Goal: Register for event/course

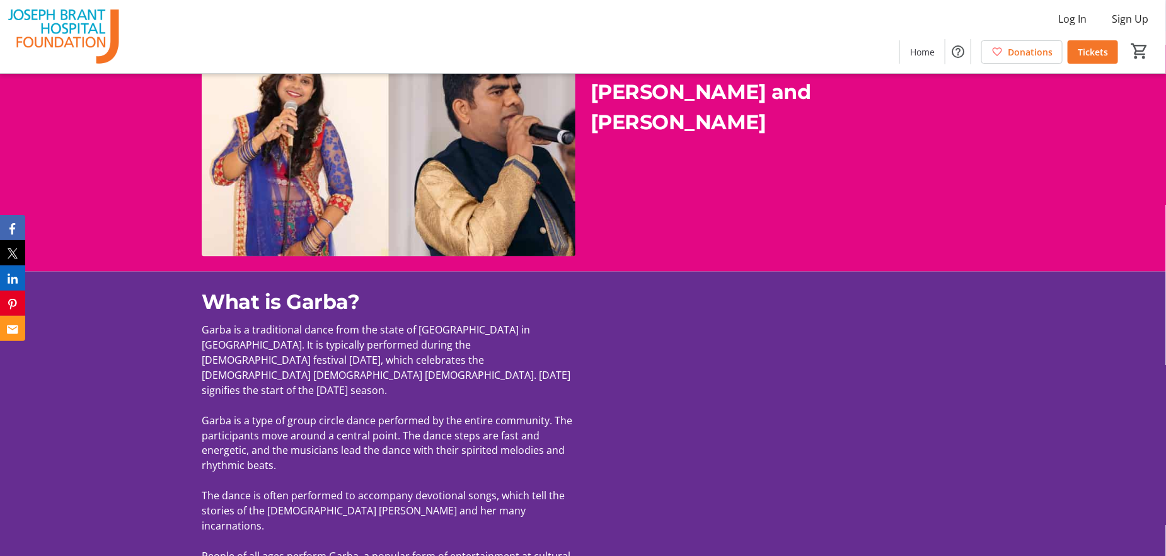
scroll to position [1134, 0]
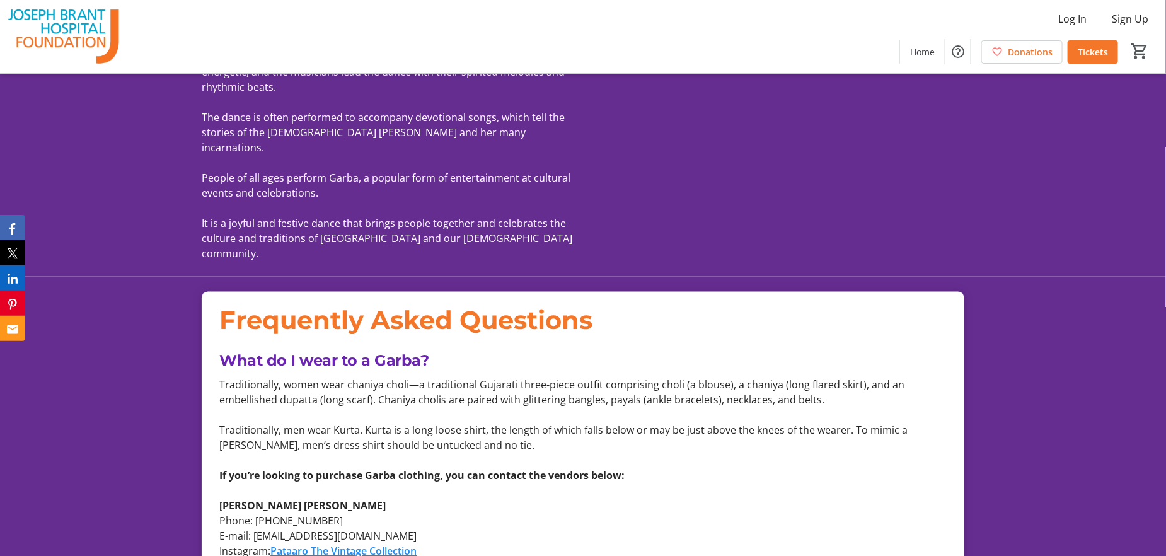
click at [478, 453] on p at bounding box center [582, 460] width 727 height 15
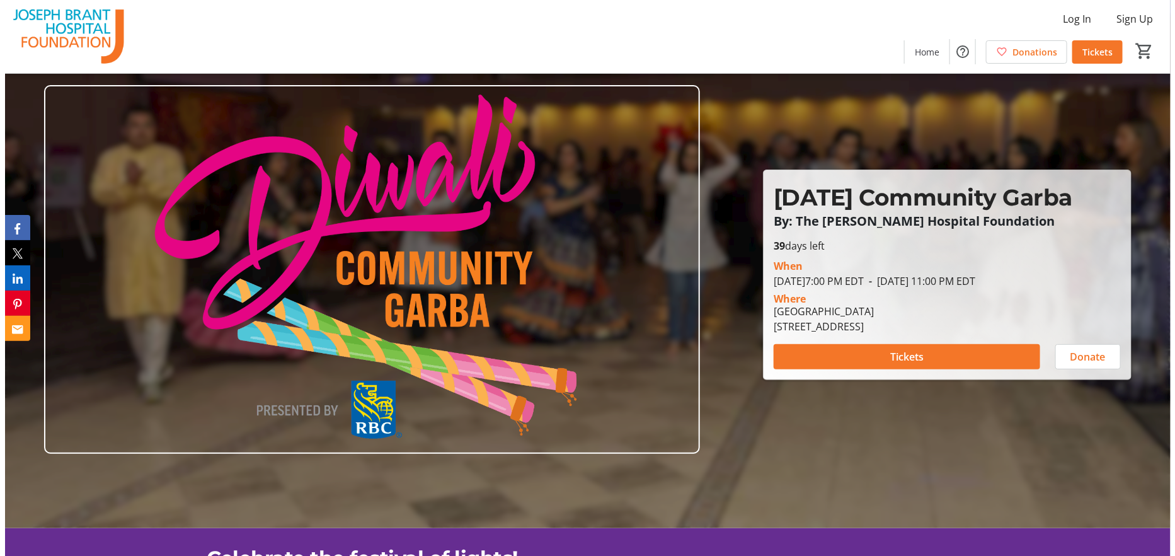
scroll to position [0, 0]
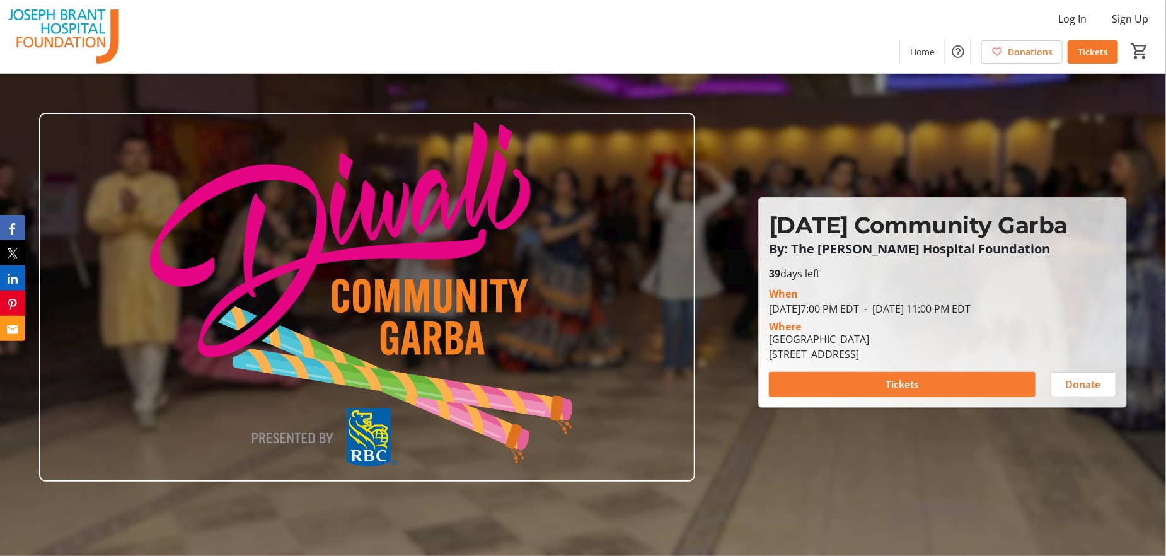
click at [839, 396] on span at bounding box center [902, 384] width 267 height 30
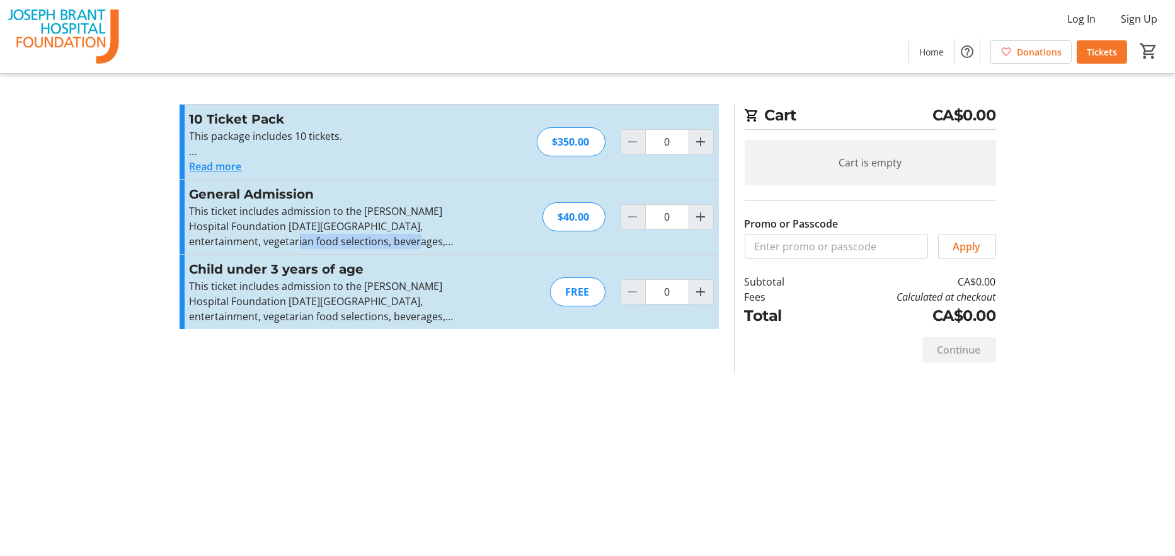
drag, startPoint x: 233, startPoint y: 247, endPoint x: 354, endPoint y: 246, distance: 121.0
click at [354, 246] on p "This ticket includes admission to the Joseph Brant Hospital Foundation Diwali C…" at bounding box center [327, 226] width 275 height 45
click at [272, 224] on p "This ticket includes admission to the Joseph Brant Hospital Foundation Diwali C…" at bounding box center [327, 226] width 275 height 45
drag, startPoint x: 332, startPoint y: 212, endPoint x: 455, endPoint y: 207, distance: 123.0
click at [455, 207] on p "This ticket includes admission to the Joseph Brant Hospital Foundation Diwali C…" at bounding box center [327, 226] width 275 height 45
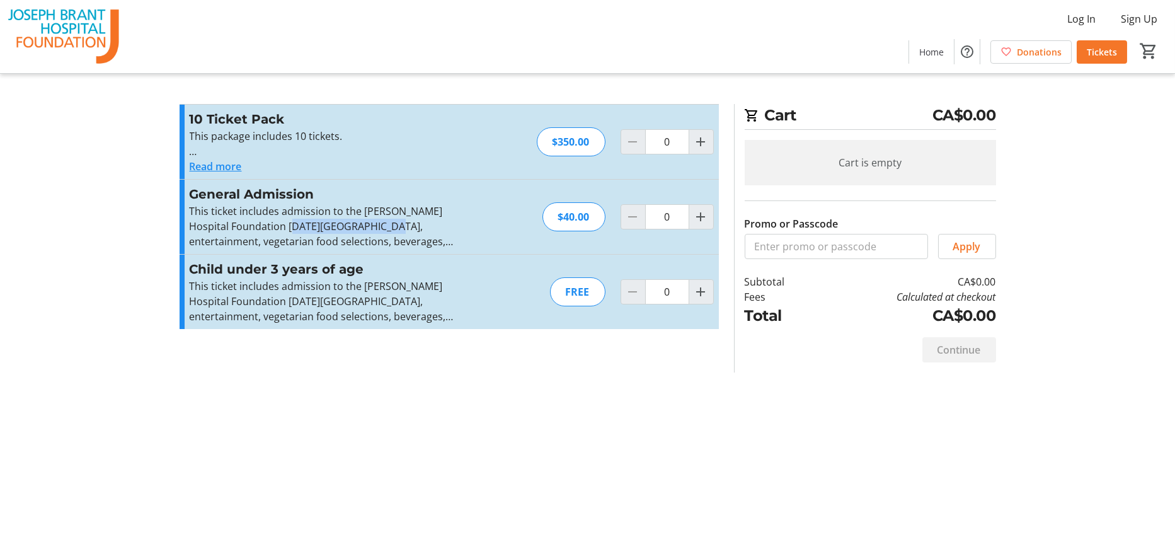
drag, startPoint x: 258, startPoint y: 233, endPoint x: 357, endPoint y: 227, distance: 98.5
click at [357, 227] on p "This ticket includes admission to the Joseph Brant Hospital Foundation Diwali C…" at bounding box center [327, 226] width 275 height 45
drag, startPoint x: 389, startPoint y: 228, endPoint x: 419, endPoint y: 229, distance: 30.3
click at [419, 229] on p "This ticket includes admission to the Joseph Brant Hospital Foundation Diwali C…" at bounding box center [327, 226] width 275 height 45
drag, startPoint x: 212, startPoint y: 244, endPoint x: 284, endPoint y: 246, distance: 71.9
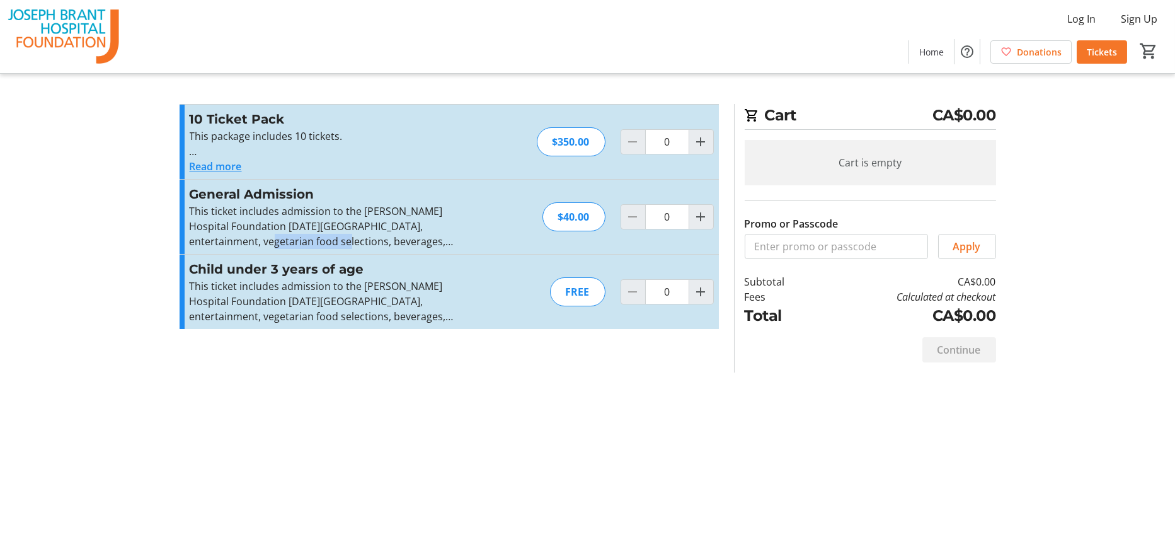
click at [284, 246] on p "This ticket includes admission to the Joseph Brant Hospital Foundation Diwali C…" at bounding box center [327, 226] width 275 height 45
drag, startPoint x: 323, startPoint y: 246, endPoint x: 432, endPoint y: 251, distance: 109.2
click at [432, 251] on div "General Admission This ticket includes admission to the Joseph Brant Hospital F…" at bounding box center [449, 217] width 539 height 74
drag, startPoint x: 588, startPoint y: 136, endPoint x: 533, endPoint y: 134, distance: 54.8
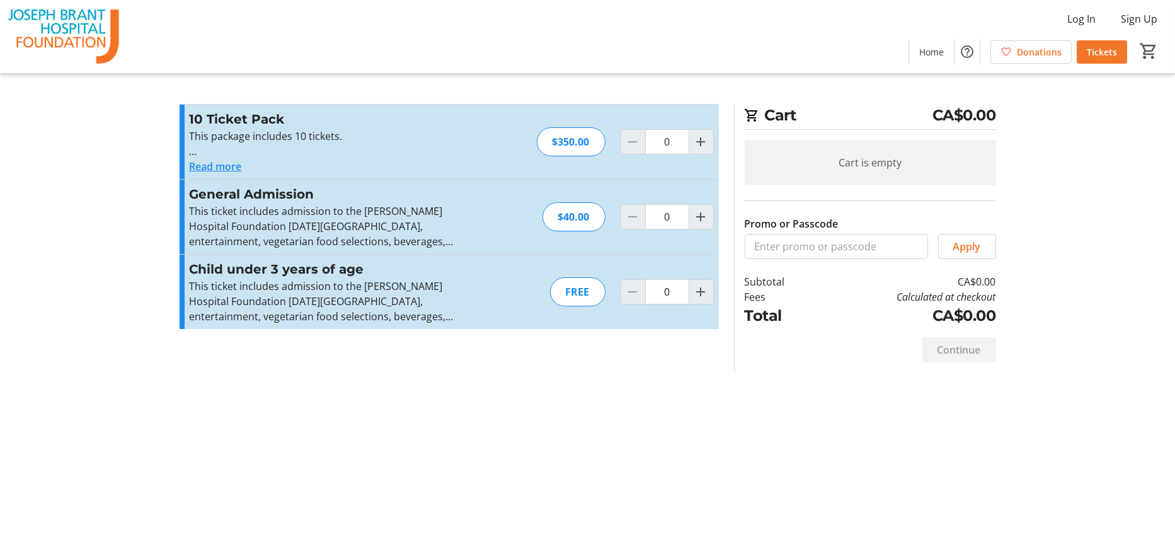
click at [533, 134] on div "10 Ticket Pack This package includes 10 tickets. Each ticket includes admission…" at bounding box center [449, 142] width 539 height 74
click at [520, 146] on div "10 Ticket Pack This package includes 10 tickets. Each ticket includes admission…" at bounding box center [449, 142] width 539 height 74
click at [539, 385] on div "Cart CA$0.00 Cart is empty Promo or Passcode Apply Subtotal CA$0.00 Fees Calcul…" at bounding box center [588, 278] width 832 height 556
click at [299, 539] on div "Cart CA$0.00 Cart is empty Promo or Passcode Apply Subtotal CA$0.00 Fees Calcul…" at bounding box center [588, 278] width 832 height 556
click at [301, 533] on div "Cart CA$0.00 Cart is empty Promo or Passcode Apply Subtotal CA$0.00 Fees Calcul…" at bounding box center [588, 278] width 832 height 556
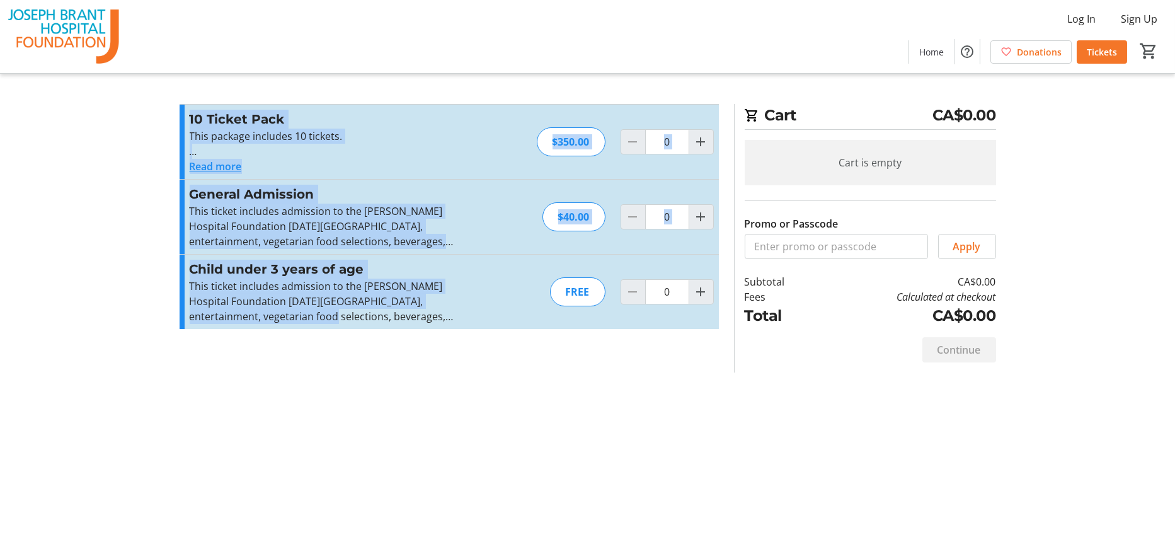
drag, startPoint x: 167, startPoint y: 88, endPoint x: 271, endPoint y: 367, distance: 297.9
click at [271, 367] on tr-checkout-feature-upsell-ui "Cart CA$0.00 Cart is empty Promo or Passcode Apply Subtotal CA$0.00 Fees Calcul…" at bounding box center [587, 278] width 1175 height 556
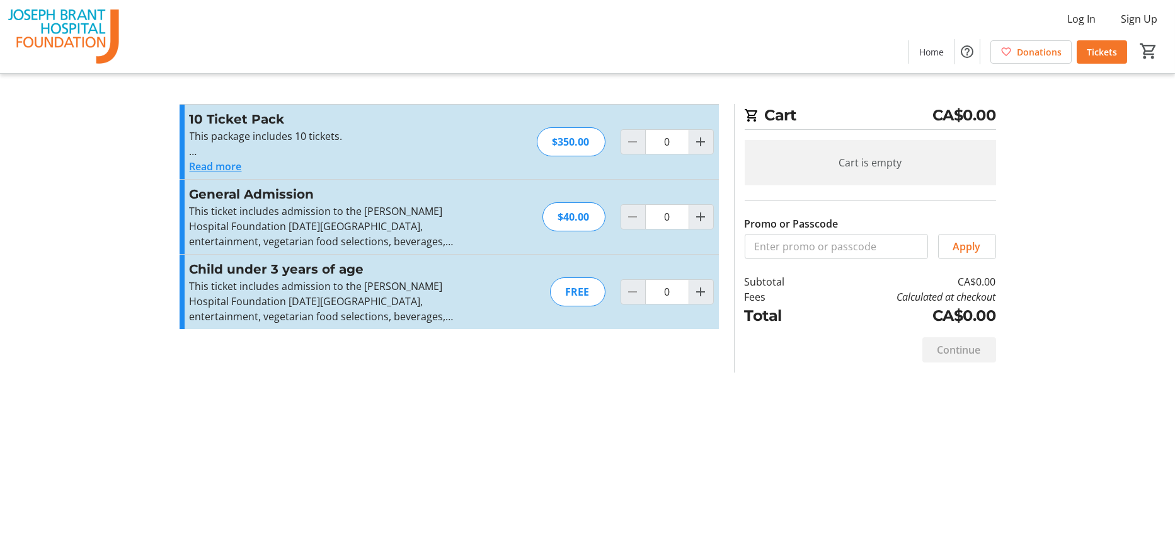
click at [328, 403] on div "Cart CA$0.00 Cart is empty Promo or Passcode Apply Subtotal CA$0.00 Fees Calcul…" at bounding box center [588, 278] width 832 height 556
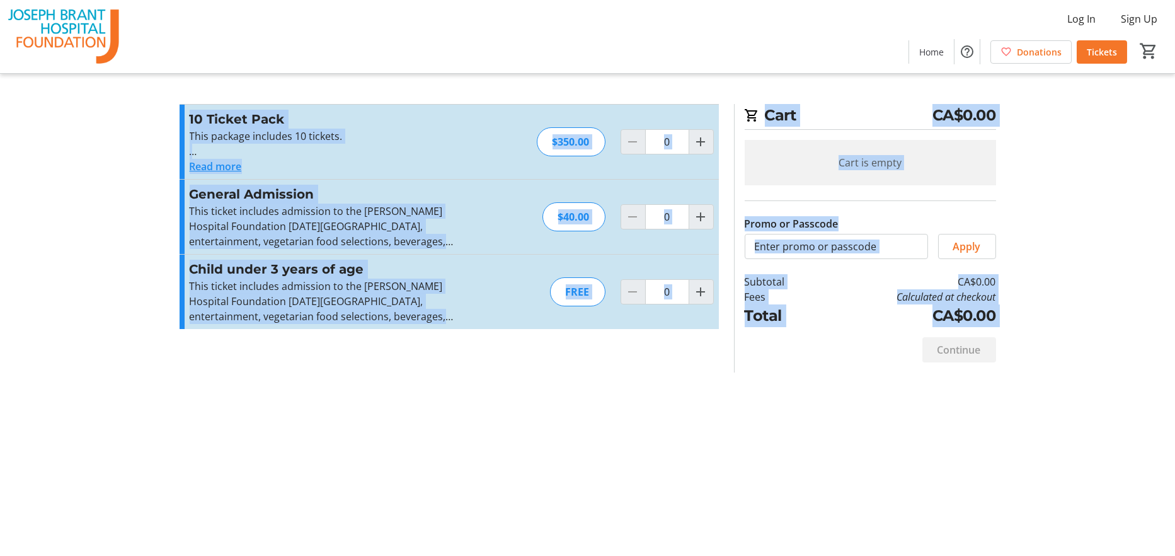
drag, startPoint x: 1054, startPoint y: 438, endPoint x: 162, endPoint y: 96, distance: 955.6
click at [162, 96] on tr-checkout-feature-upsell-ui "Cart CA$0.00 Cart is empty Promo or Passcode Apply Subtotal CA$0.00 Fees Calcul…" at bounding box center [587, 278] width 1175 height 556
drag, startPoint x: 154, startPoint y: 94, endPoint x: 999, endPoint y: 440, distance: 913.2
click at [999, 440] on tr-checkout-feature-upsell-ui "Cart CA$0.00 Cart is empty Promo or Passcode Apply Subtotal CA$0.00 Fees Calcul…" at bounding box center [587, 278] width 1175 height 556
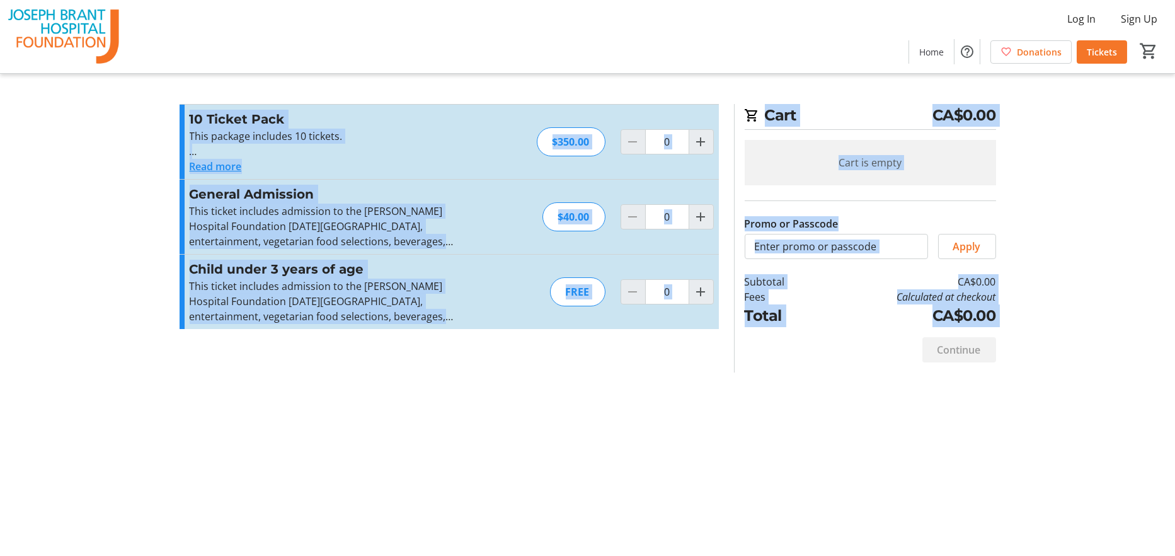
click at [1008, 431] on tr-checkout-feature-upsell-ui "Cart CA$0.00 Cart is empty Promo or Passcode Apply Subtotal CA$0.00 Fees Calcul…" at bounding box center [587, 278] width 1175 height 556
drag, startPoint x: 1040, startPoint y: 419, endPoint x: 116, endPoint y: 96, distance: 978.7
click at [116, 96] on tr-checkout-feature-upsell-ui "Cart CA$0.00 Cart is empty Promo or Passcode Apply Subtotal CA$0.00 Fees Calcul…" at bounding box center [587, 278] width 1175 height 556
drag, startPoint x: 116, startPoint y: 94, endPoint x: 987, endPoint y: 442, distance: 937.9
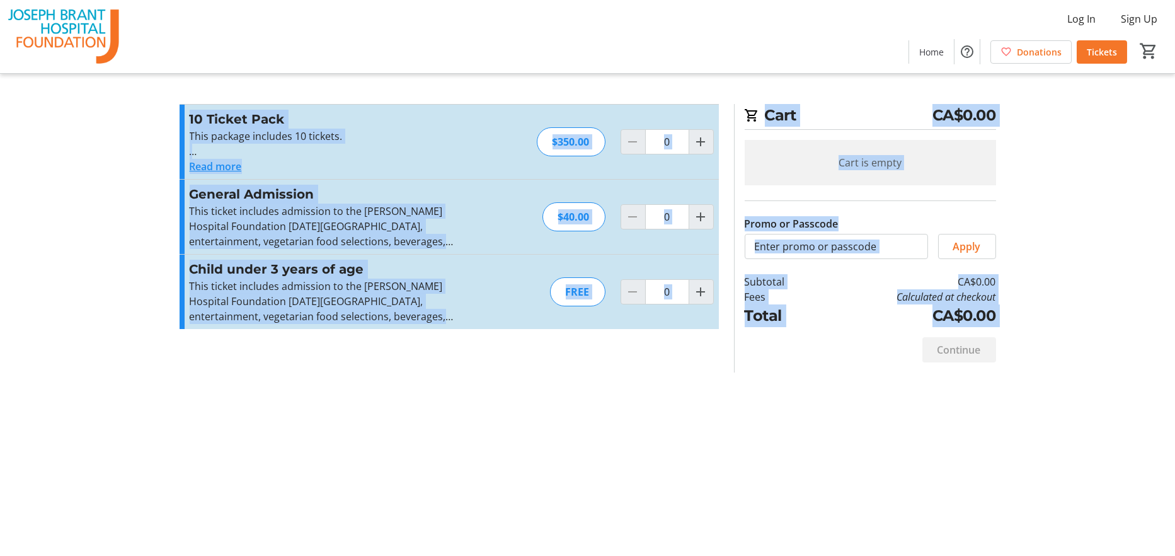
click at [987, 442] on tr-checkout-feature-upsell-ui "Cart CA$0.00 Cart is empty Promo or Passcode Apply Subtotal CA$0.00 Fees Calcul…" at bounding box center [587, 278] width 1175 height 556
click at [987, 442] on div "Cart CA$0.00 Cart is empty Promo or Passcode Apply Subtotal CA$0.00 Fees Calcul…" at bounding box center [588, 278] width 832 height 556
drag, startPoint x: 1040, startPoint y: 412, endPoint x: 86, endPoint y: 103, distance: 1002.9
click at [86, 103] on tr-checkout-feature-upsell-ui "Cart CA$0.00 Cart is empty Promo or Passcode Apply Subtotal CA$0.00 Fees Calcul…" at bounding box center [587, 278] width 1175 height 556
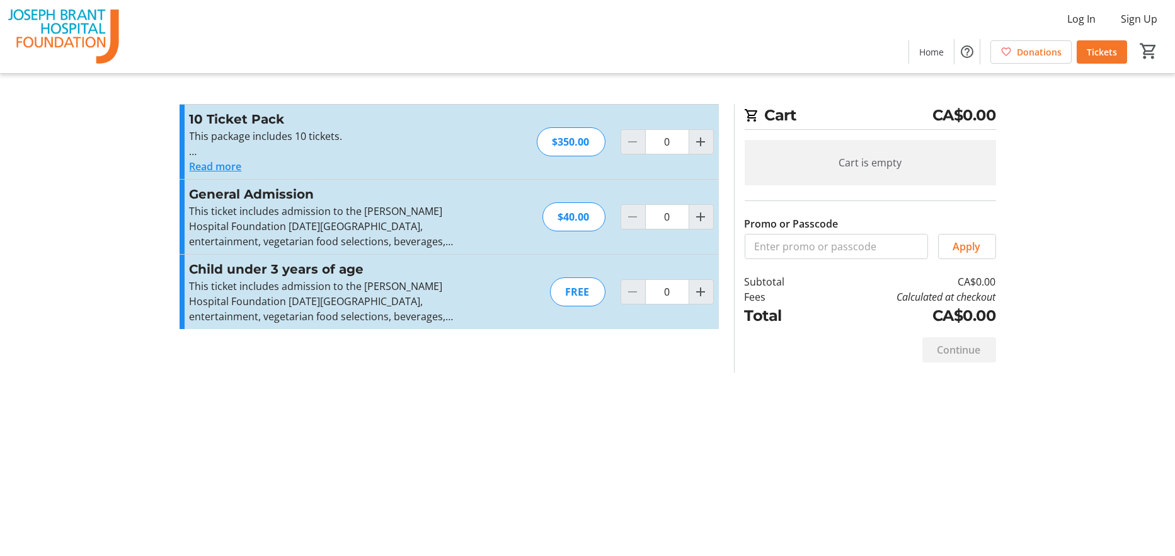
click at [7, 342] on tr-checkout-feature-upsell-ui "Cart CA$0.00 Cart is empty Promo or Passcode Apply Subtotal CA$0.00 Fees Calcul…" at bounding box center [587, 278] width 1175 height 556
click at [808, 372] on div "Continue" at bounding box center [870, 349] width 251 height 45
